Goal: Check status: Check status

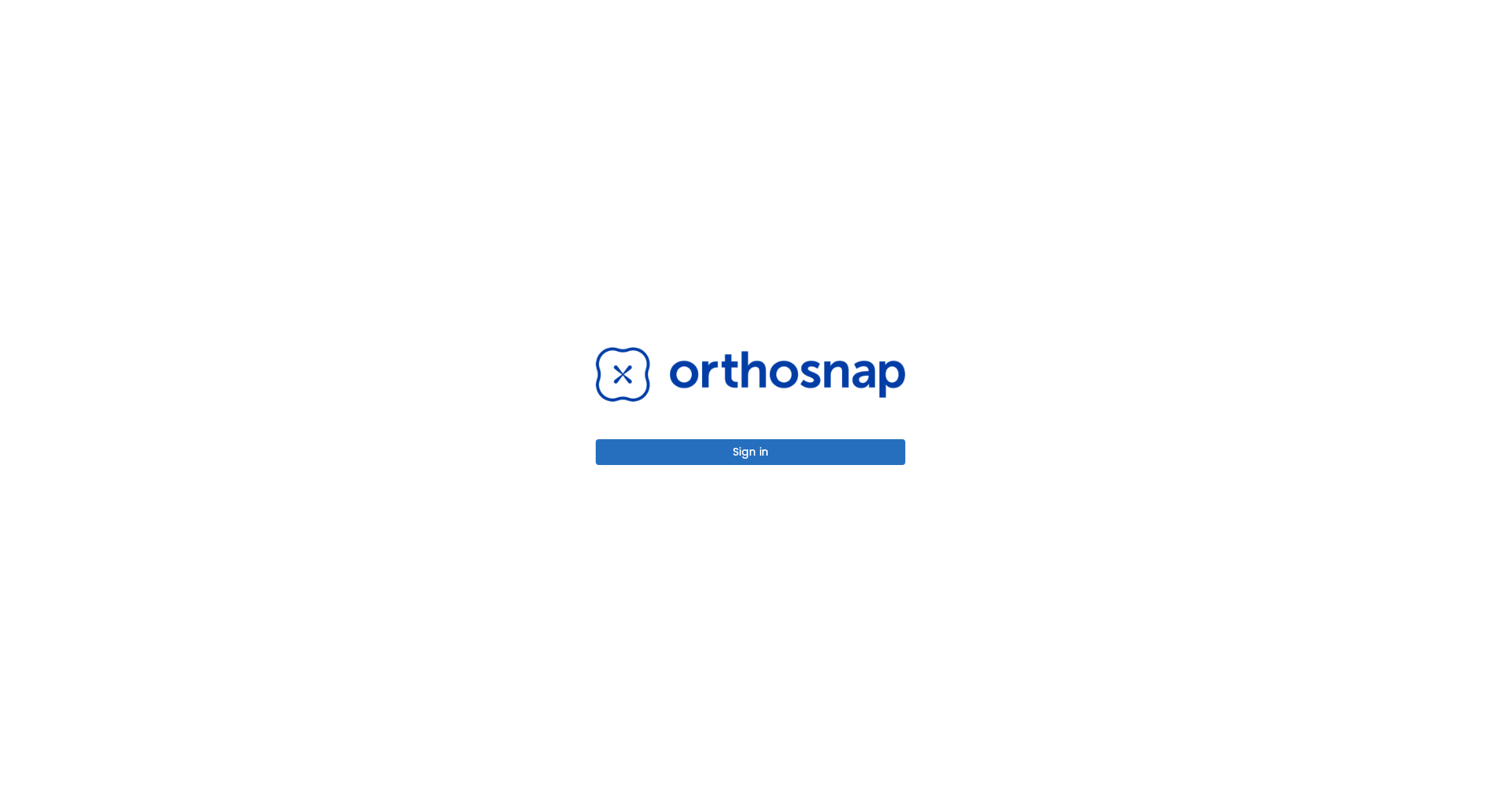
drag, startPoint x: 0, startPoint y: 0, endPoint x: 769, endPoint y: 446, distance: 889.0
click at [769, 446] on button "Sign in" at bounding box center [750, 452] width 310 height 26
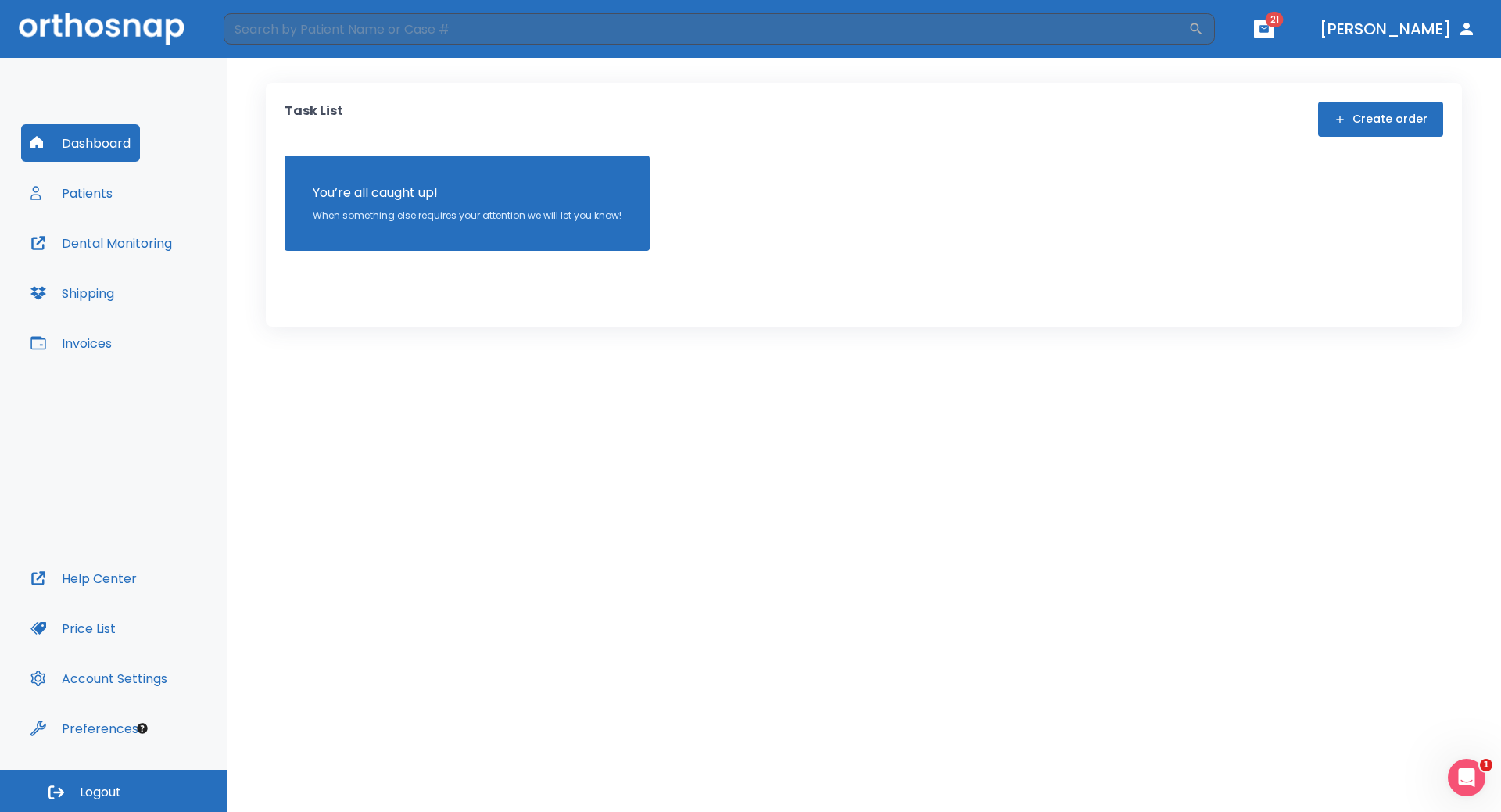
click at [88, 187] on button "Patients" at bounding box center [72, 192] width 101 height 38
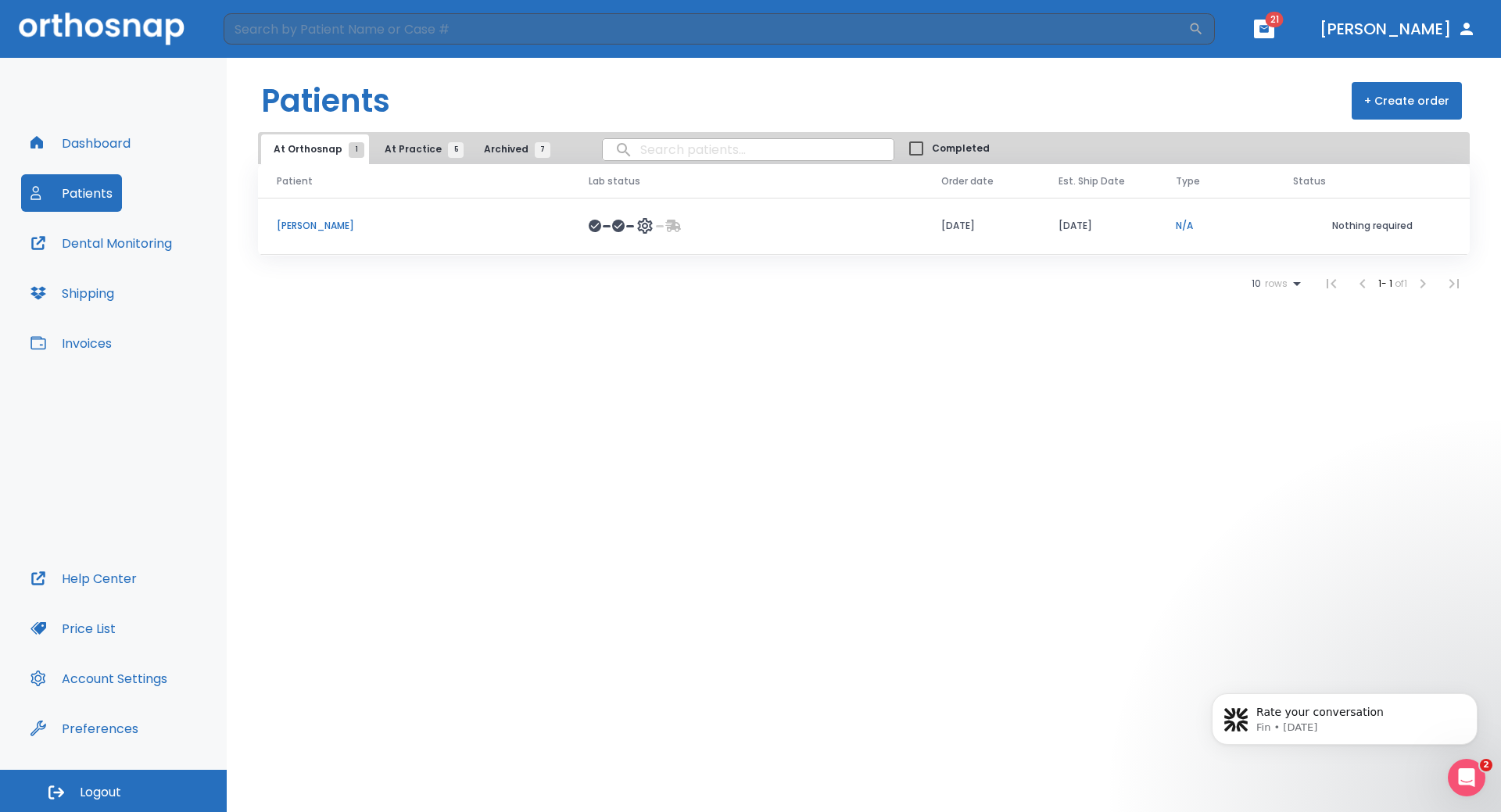
click at [310, 226] on p "[PERSON_NAME]" at bounding box center [413, 226] width 275 height 14
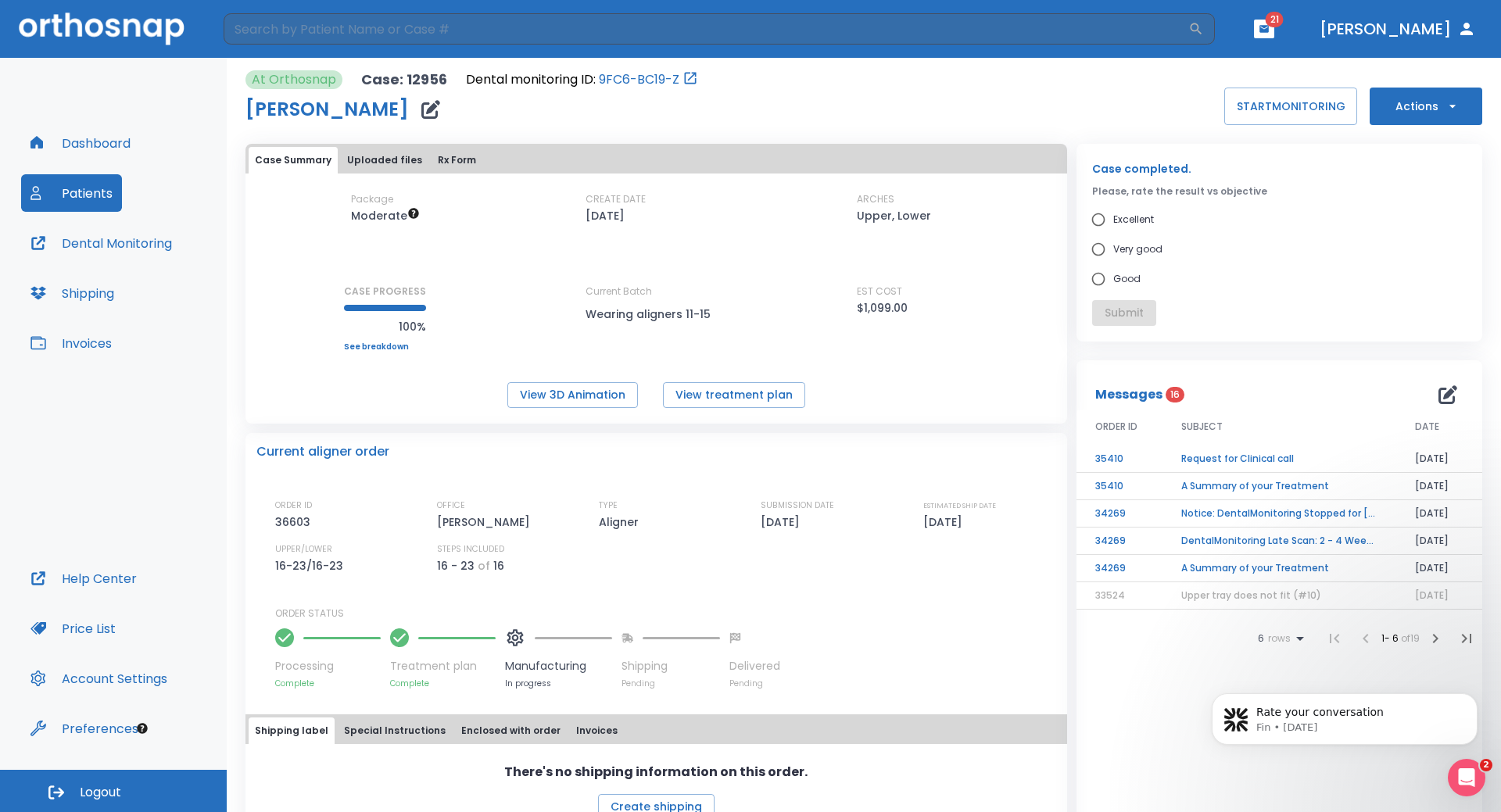
click at [92, 147] on button "Dashboard" at bounding box center [80, 143] width 119 height 38
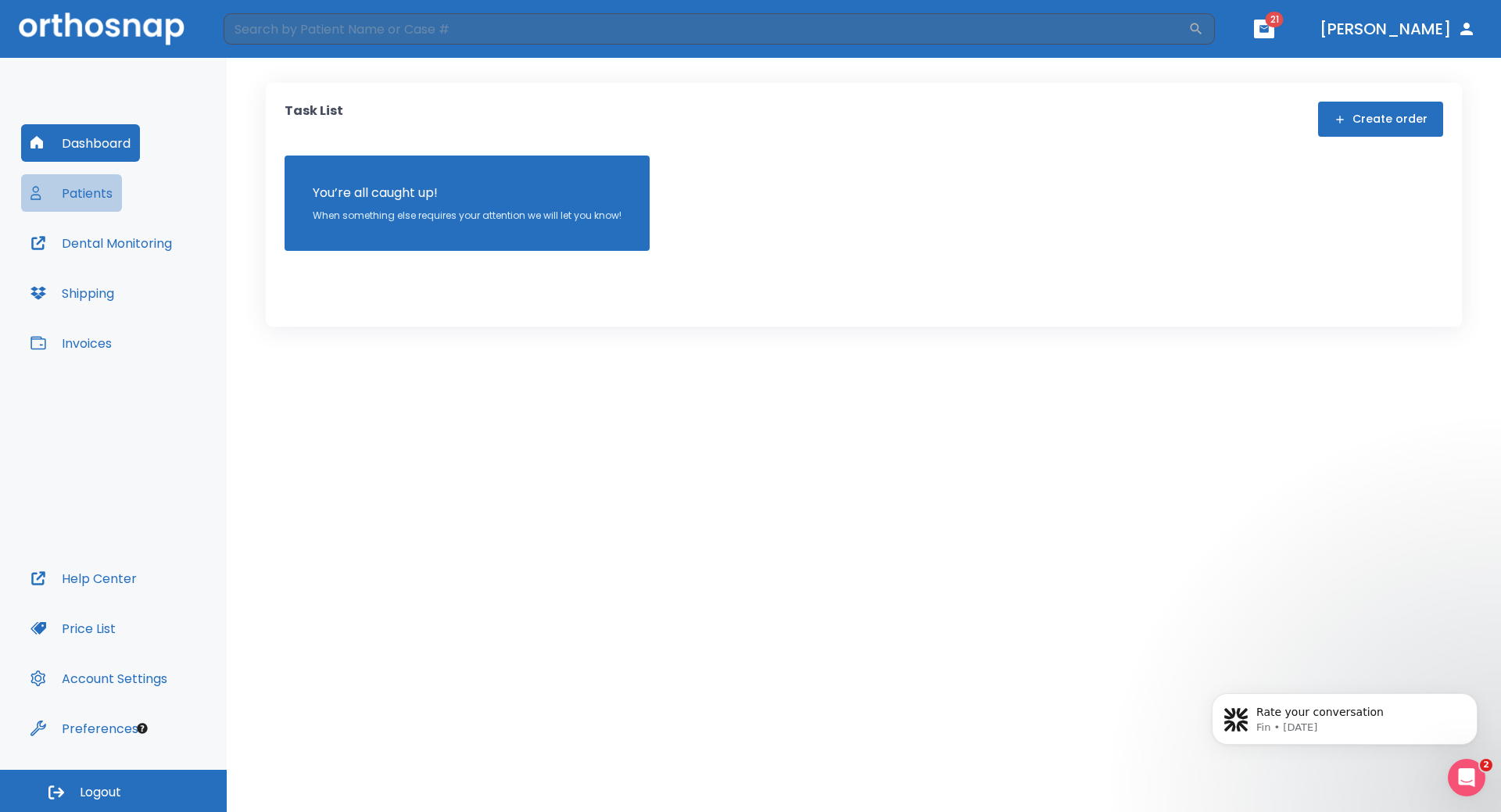
click at [79, 191] on button "Patients" at bounding box center [72, 192] width 101 height 38
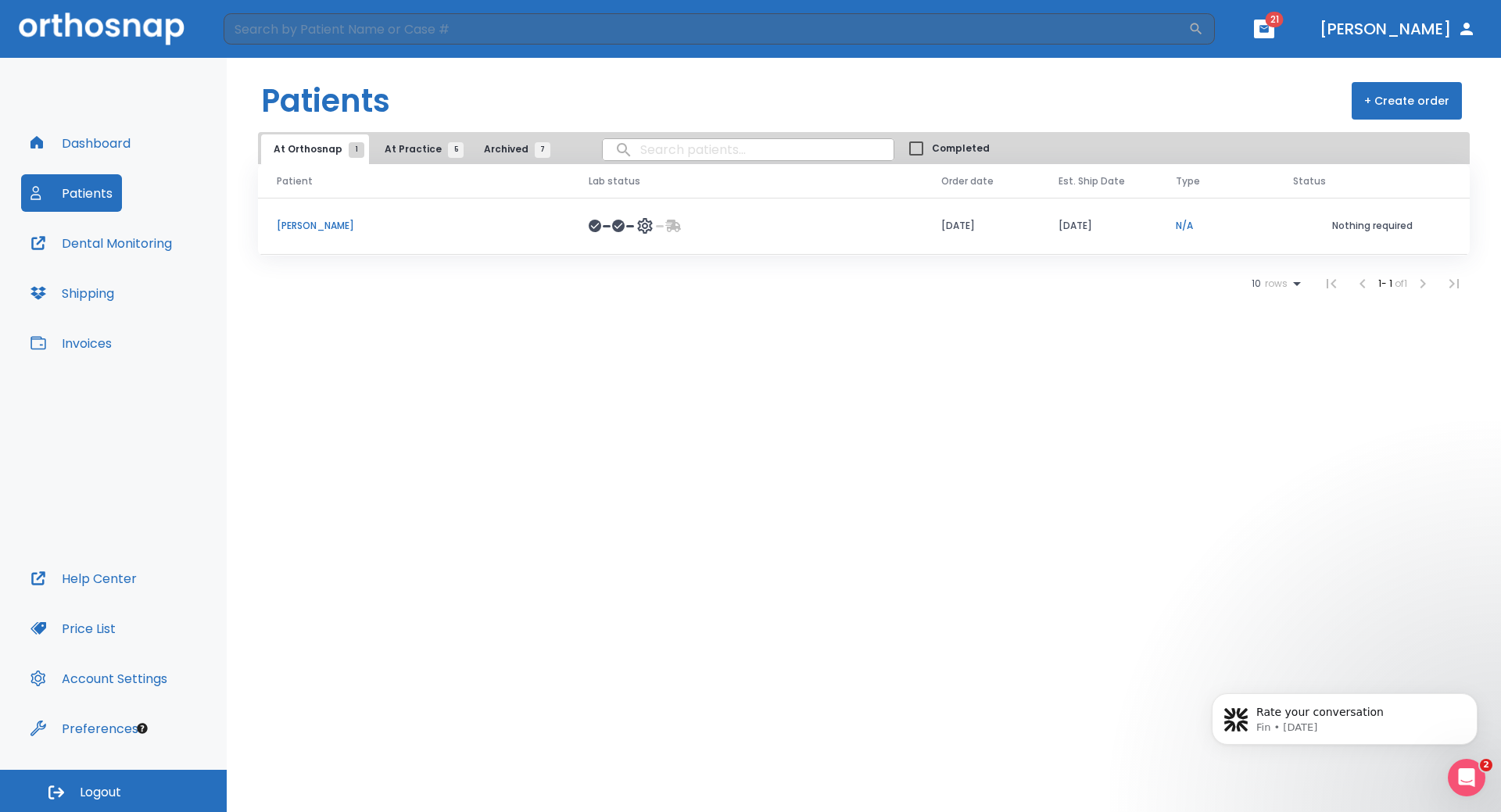
click at [637, 223] on icon at bounding box center [645, 226] width 15 height 16
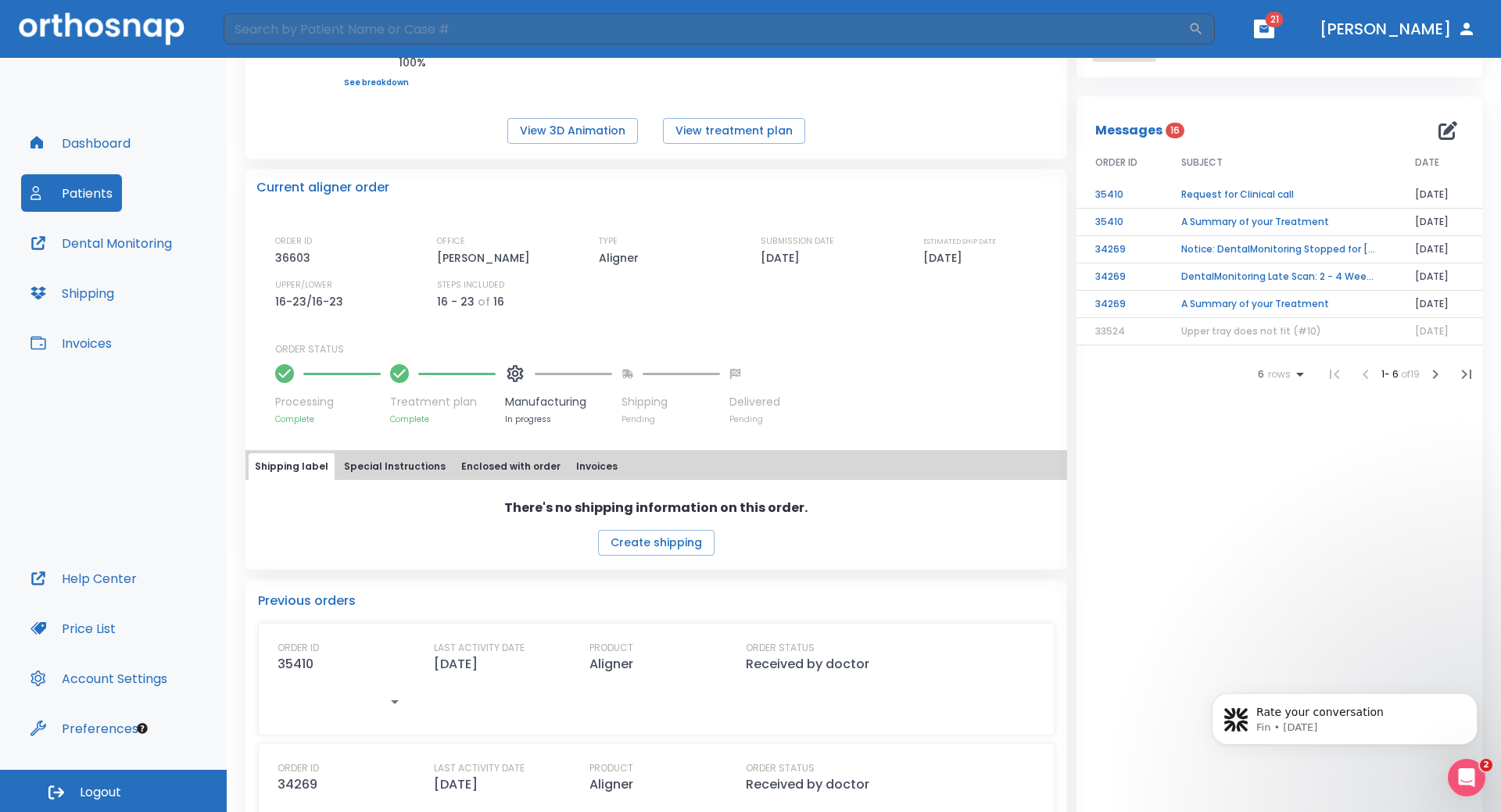
scroll to position [312, 0]
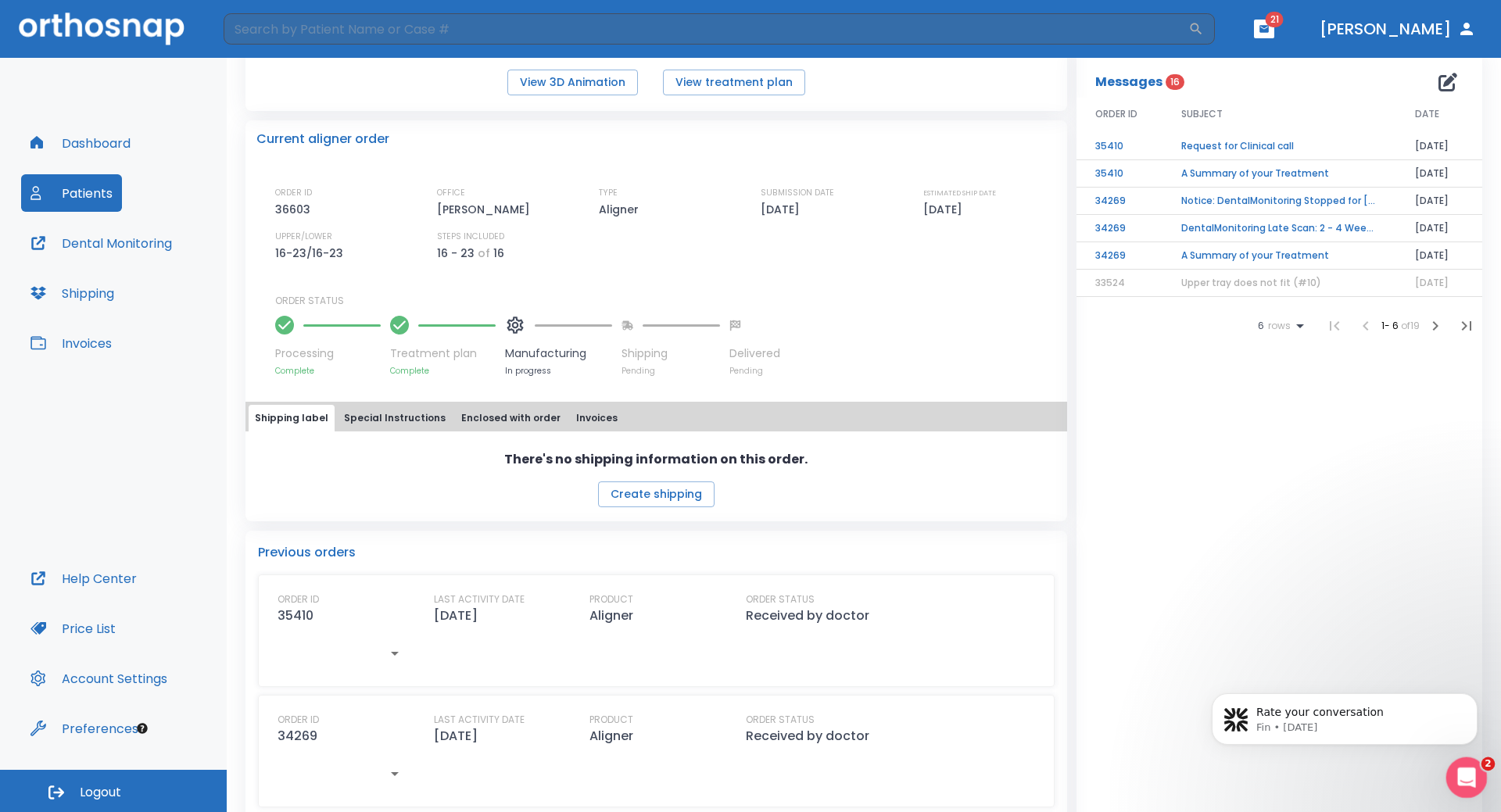
click at [1470, 778] on icon "Open Intercom Messenger" at bounding box center [1464, 775] width 26 height 26
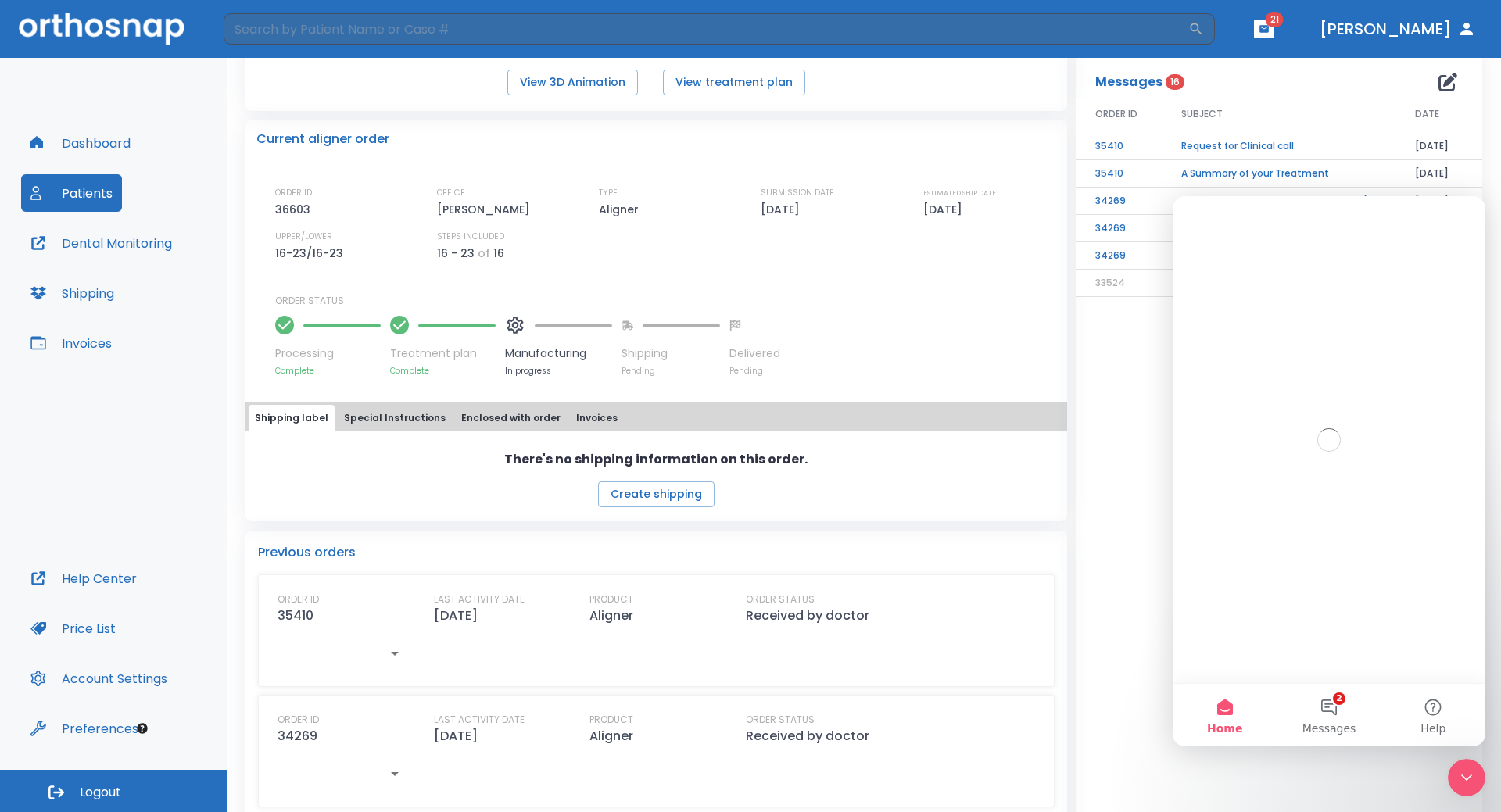
scroll to position [0, 0]
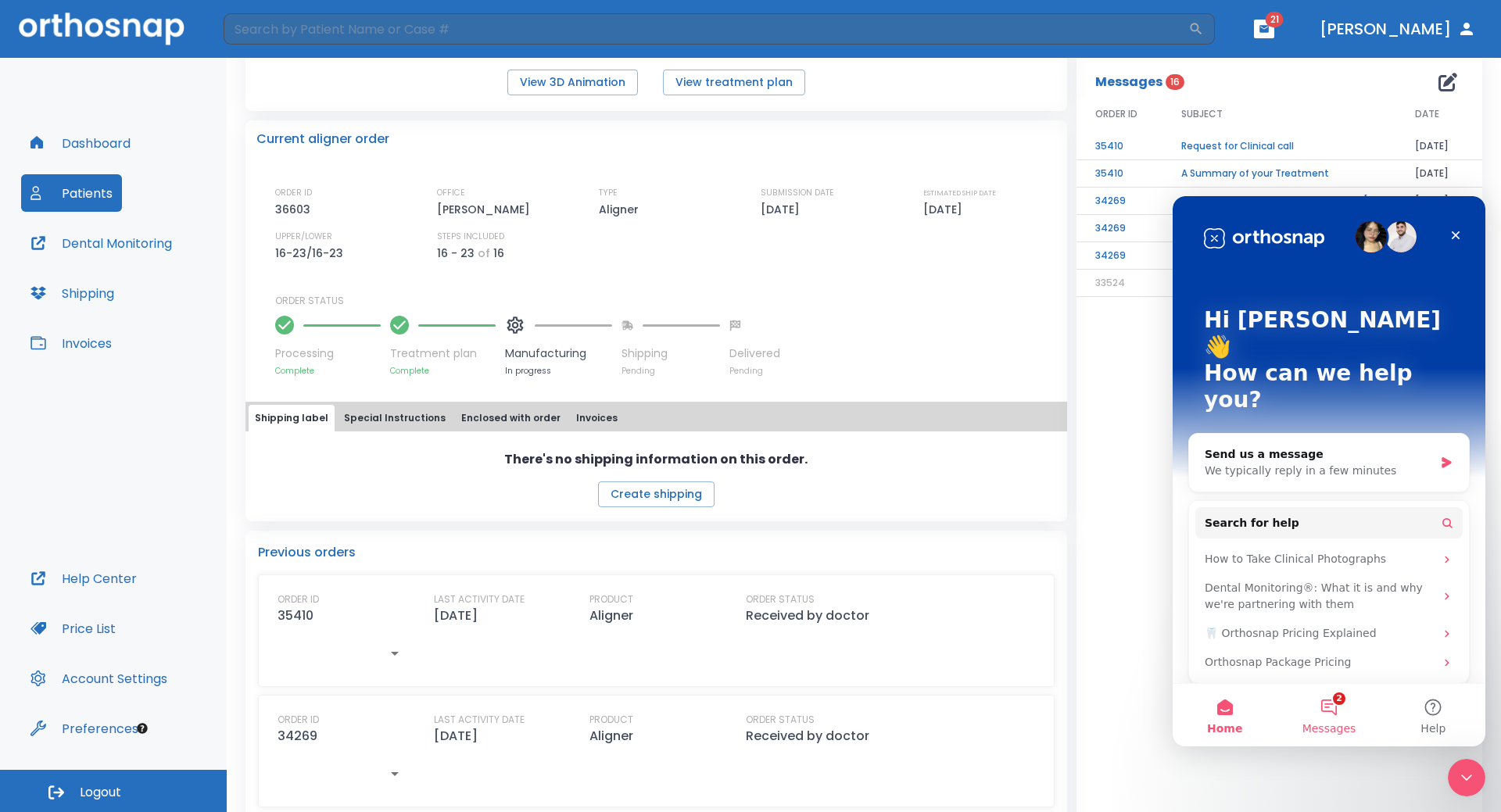
click at [1321, 716] on button "2 Messages" at bounding box center [1329, 715] width 104 height 63
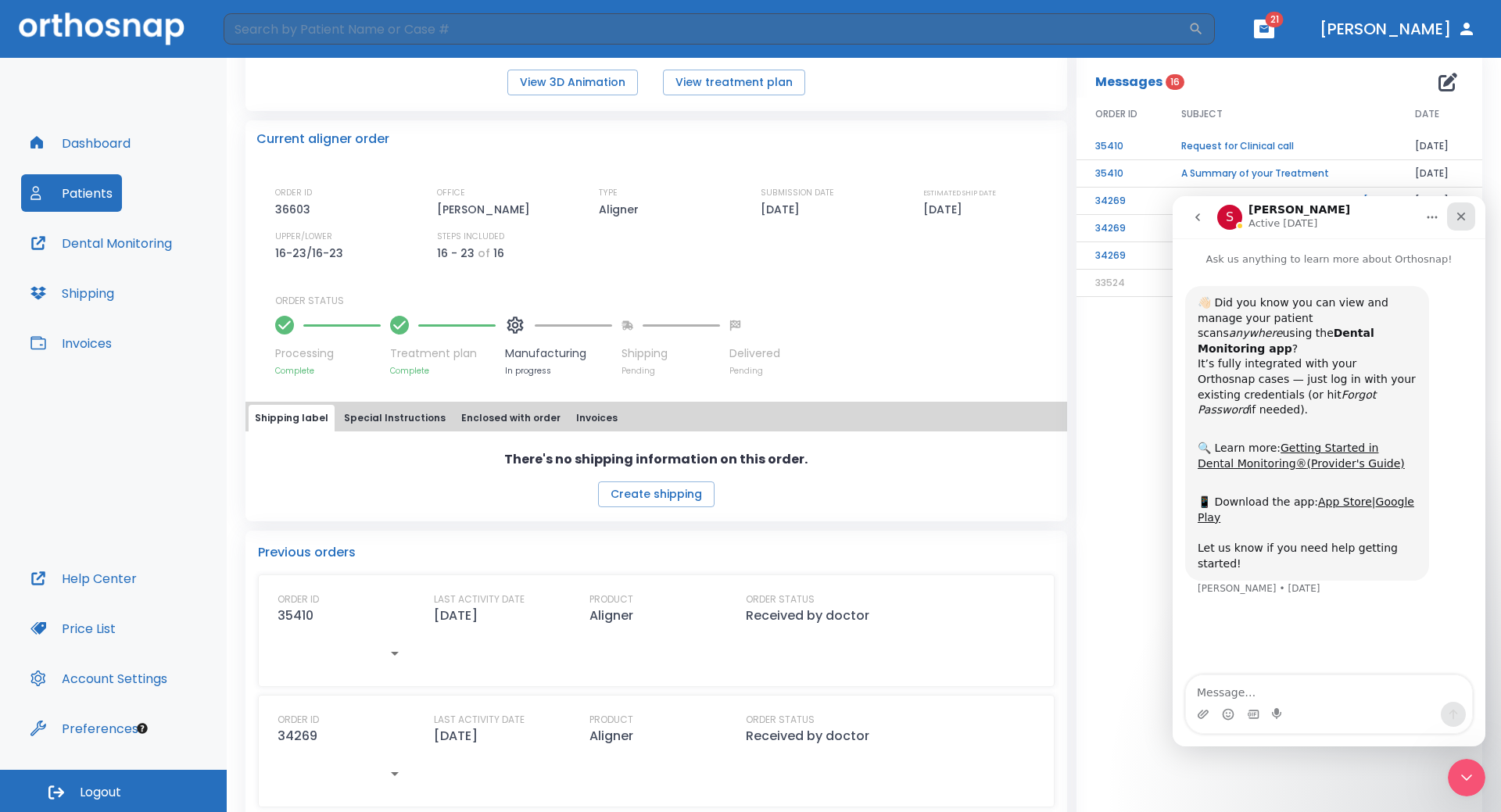
click at [1464, 213] on icon "Close" at bounding box center [1461, 216] width 12 height 12
